Goal: Communication & Community: Ask a question

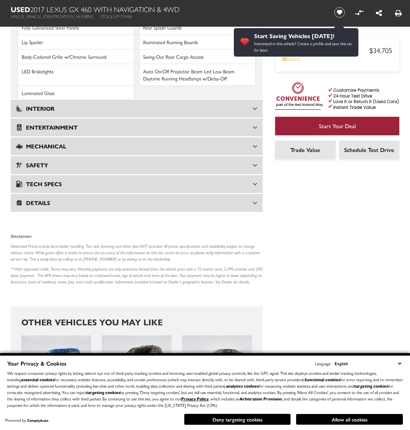
scroll to position [1060, 0]
drag, startPoint x: 242, startPoint y: 420, endPoint x: 232, endPoint y: 380, distance: 41.5
click at [242, 420] on button "Deny targeting cookies" at bounding box center [237, 419] width 107 height 11
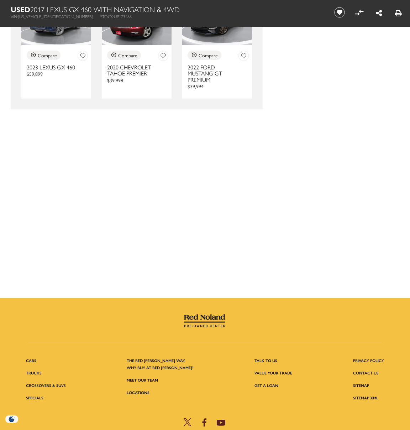
scroll to position [1501, 0]
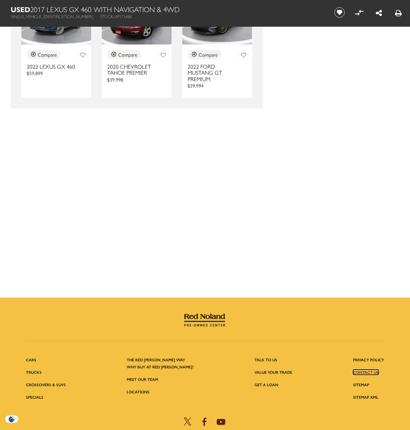
click at [357, 370] on link "Contact Us" at bounding box center [366, 372] width 26 height 5
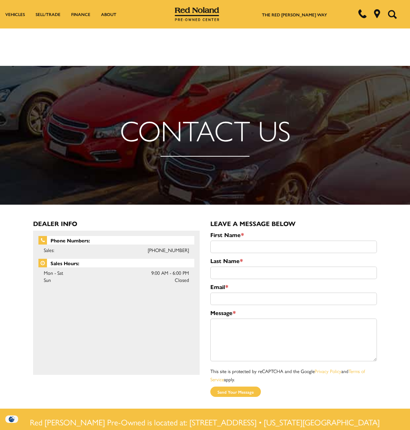
click at [249, 243] on input "First Name *" at bounding box center [293, 247] width 167 height 12
type input "[PERSON_NAME]"
type input "Ench"
click at [226, 293] on input "Email *" at bounding box center [293, 299] width 167 height 12
paste input "[EMAIL_ADDRESS][DOMAIN_NAME]"
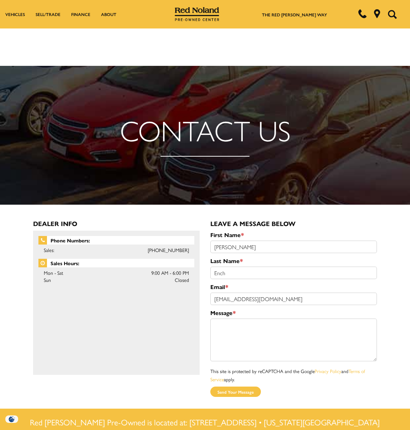
type input "[EMAIL_ADDRESS][DOMAIN_NAME]"
drag, startPoint x: 227, startPoint y: 337, endPoint x: 127, endPoint y: 330, distance: 100.3
click at [226, 337] on textarea "Message *" at bounding box center [293, 340] width 167 height 43
click at [292, 337] on textarea "Message *" at bounding box center [293, 340] width 167 height 43
paste textarea "make: Lexus model: GX year: 2017"
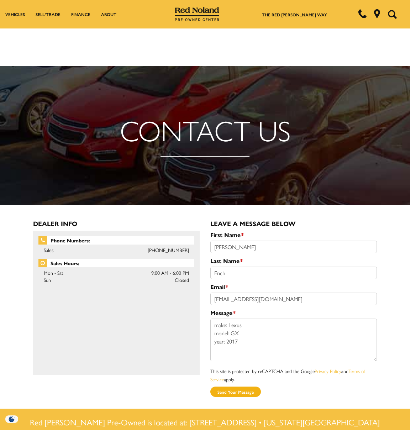
type textarea "make: Lexus model: GX year: 2017"
click at [246, 387] on input "submit" at bounding box center [235, 392] width 51 height 10
